Goal: Check status

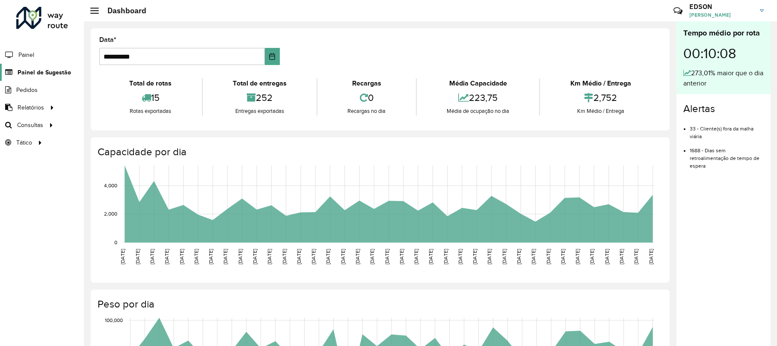
click at [48, 76] on span "Painel de Sugestão" at bounding box center [44, 72] width 53 height 9
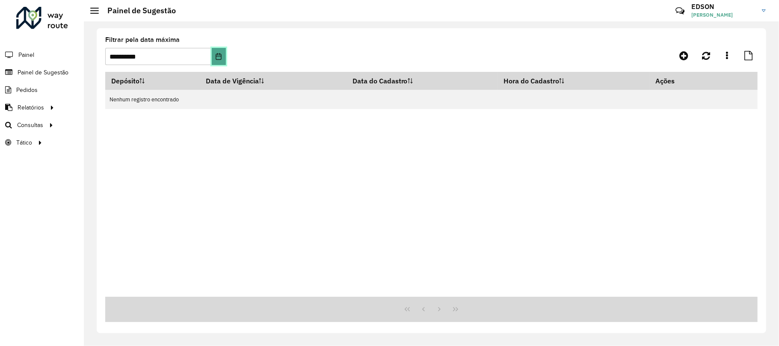
click at [221, 53] on icon "Choose Date" at bounding box center [218, 56] width 7 height 7
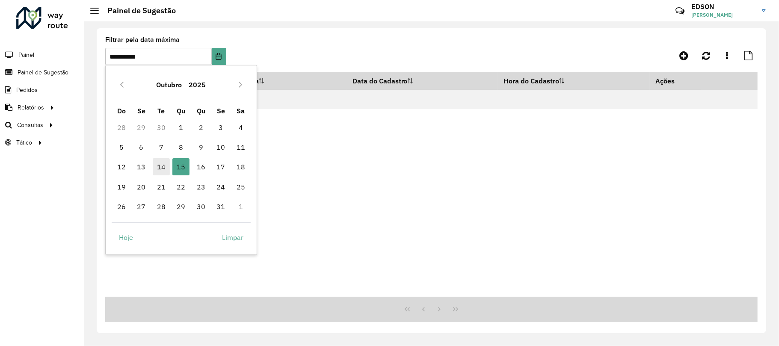
click at [161, 169] on span "14" at bounding box center [161, 166] width 17 height 17
type input "**********"
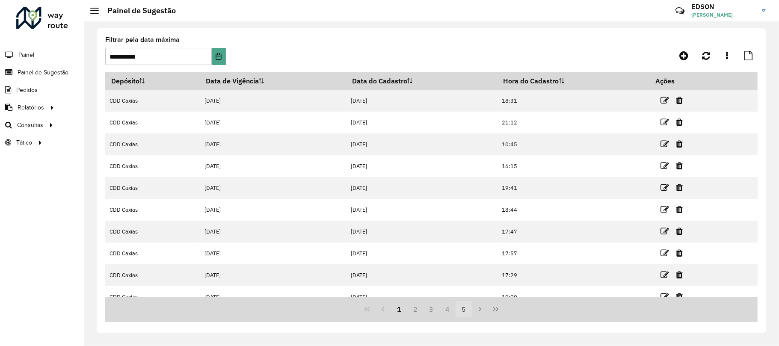
click at [464, 317] on button "5" at bounding box center [464, 309] width 16 height 16
click at [493, 307] on icon "Last Page" at bounding box center [495, 309] width 7 height 7
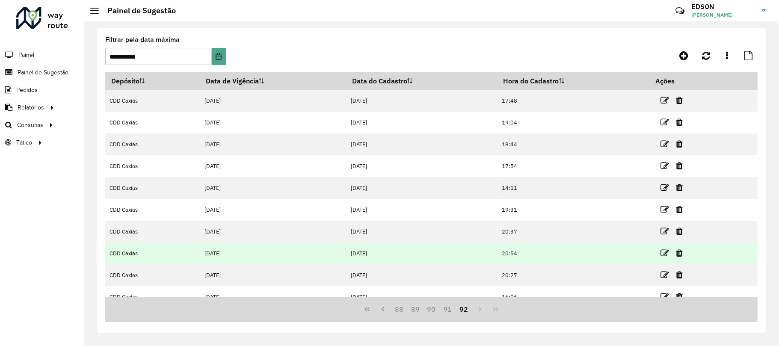
scroll to position [34, 0]
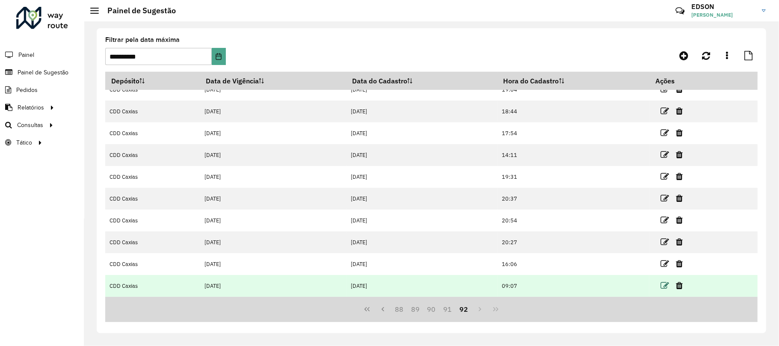
click at [666, 288] on icon at bounding box center [665, 286] width 9 height 9
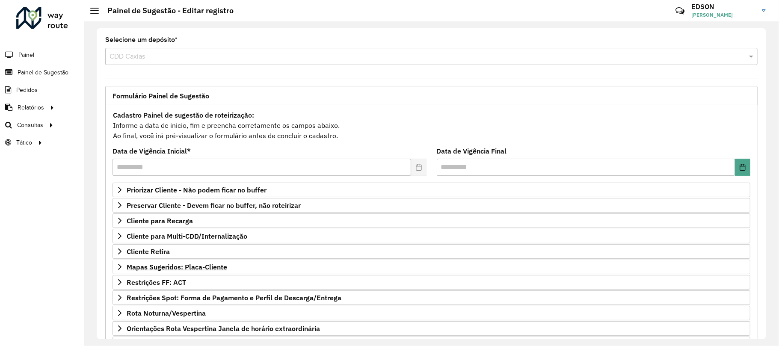
scroll to position [84, 0]
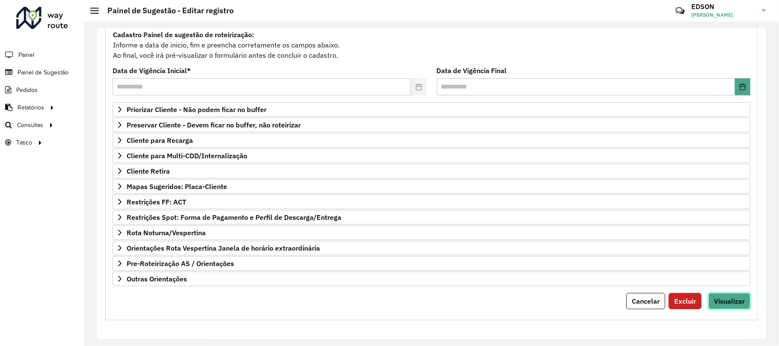
click at [716, 298] on span "Visualizar" at bounding box center [729, 301] width 31 height 9
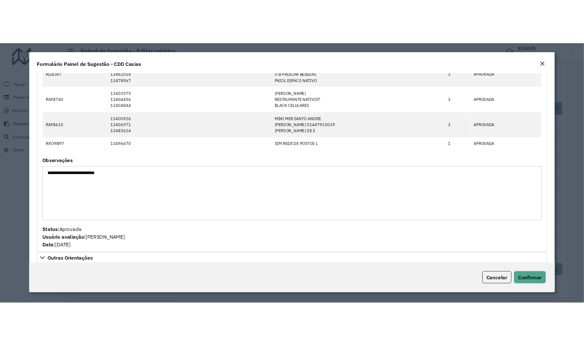
scroll to position [0, 0]
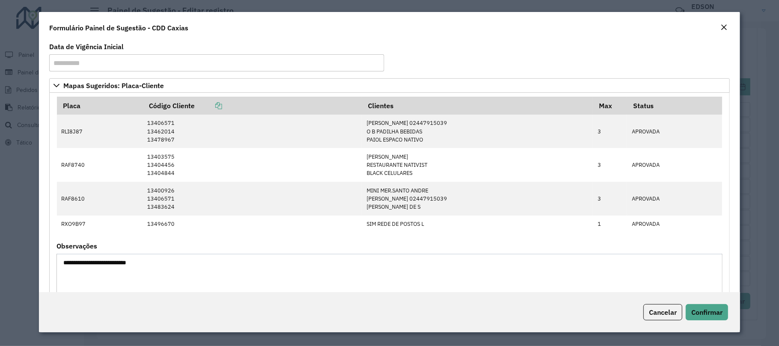
click at [722, 24] on em "Close" at bounding box center [724, 27] width 7 height 7
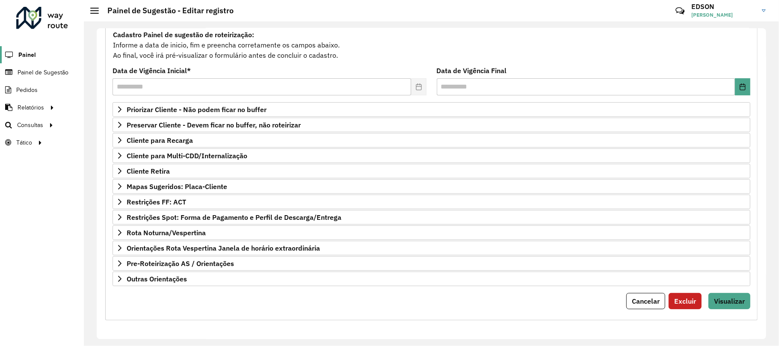
click at [30, 50] on span "Painel" at bounding box center [27, 54] width 18 height 9
click at [31, 55] on span "Painel" at bounding box center [27, 54] width 18 height 9
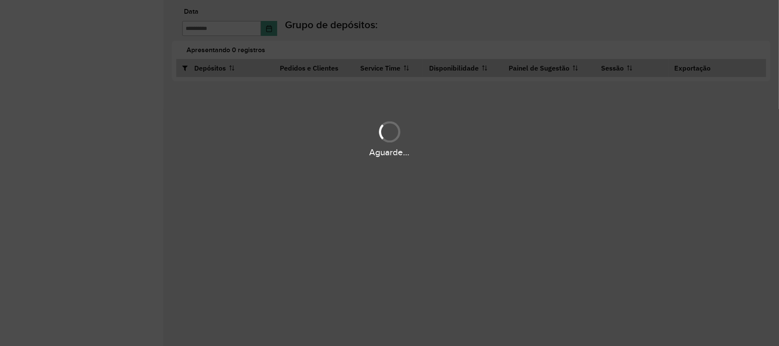
type input "**********"
